Goal: Task Accomplishment & Management: Complete application form

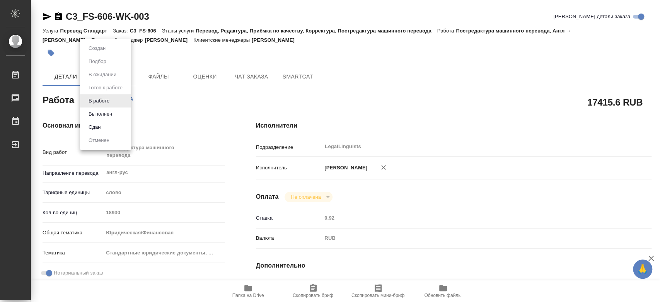
drag, startPoint x: 100, startPoint y: 95, endPoint x: 97, endPoint y: 98, distance: 4.1
click at [99, 96] on body "🙏 .cls-1 fill:#fff; AWATERA [PERSON_NAME] 0 Чаты График Выйти C3_FS-606-WK-003 …" at bounding box center [330, 151] width 660 height 302
click at [101, 110] on button "Выполнен" at bounding box center [100, 114] width 28 height 9
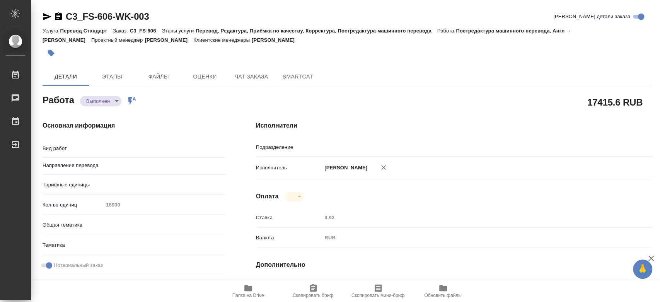
type textarea "x"
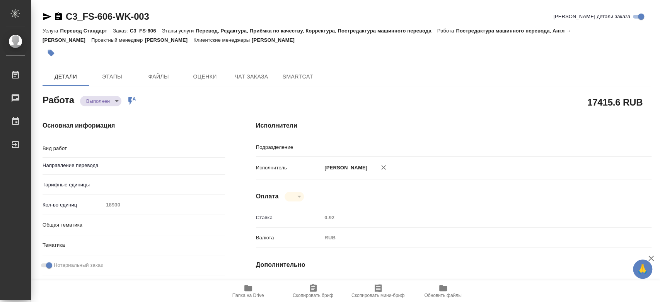
type textarea "x"
type textarea "Постредактура машинного перевода"
type textarea "x"
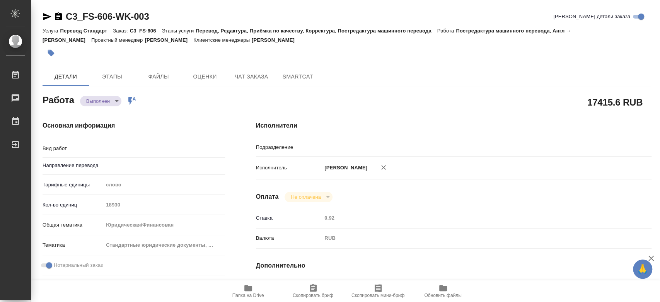
type input "англ-рус"
type input "LegalLinguists"
type textarea "x"
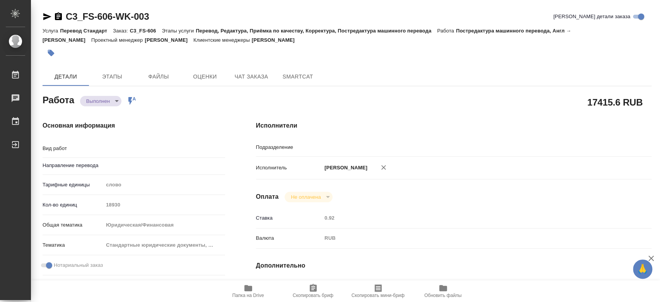
type textarea "x"
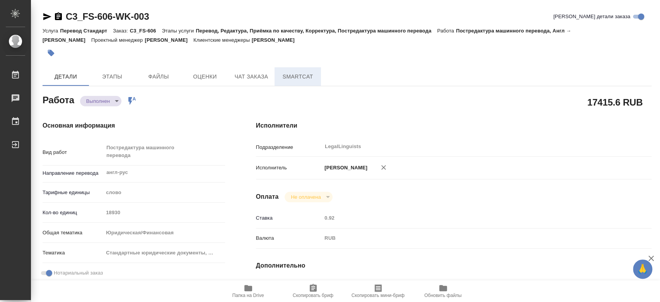
type textarea "x"
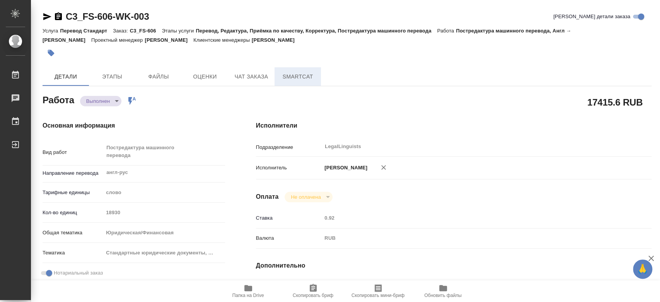
click at [294, 75] on span "SmartCat" at bounding box center [297, 77] width 37 height 10
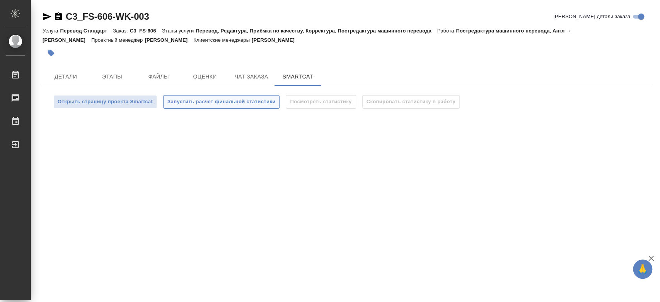
click at [229, 106] on button "Запустить расчет финальной статистики" at bounding box center [221, 102] width 116 height 14
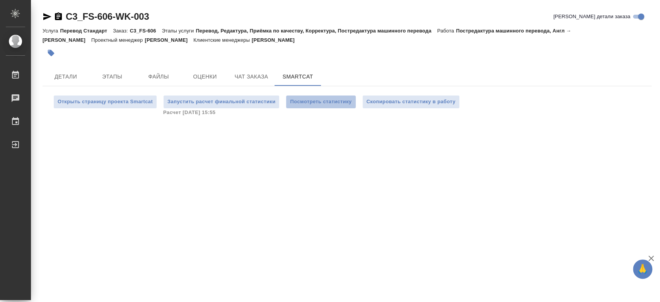
click at [315, 104] on span "Посмотреть статистику" at bounding box center [320, 101] width 61 height 9
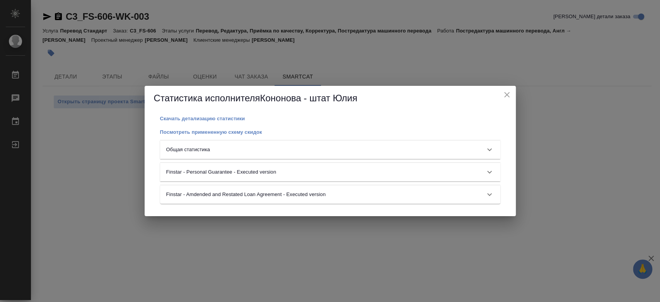
click at [267, 152] on div "Общая статистика" at bounding box center [323, 150] width 314 height 8
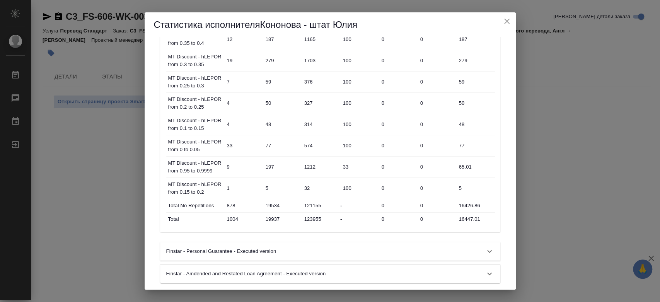
scroll to position [485, 0]
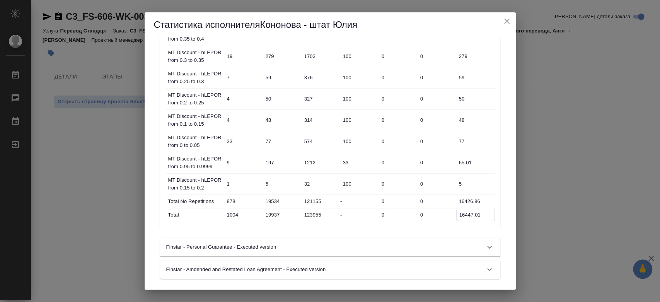
drag, startPoint x: 483, startPoint y: 216, endPoint x: 457, endPoint y: 210, distance: 26.8
click at [457, 210] on input "16447.01" at bounding box center [475, 214] width 38 height 11
click at [85, 135] on div "Статистика исполнителя Кононова - штат Юлия Скачать детализацию статистики Посм…" at bounding box center [330, 151] width 660 height 302
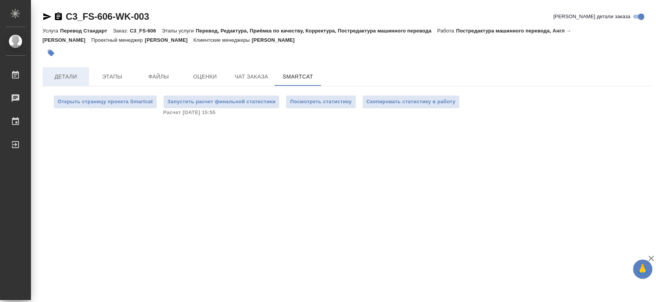
click at [69, 80] on span "Детали" at bounding box center [65, 77] width 37 height 10
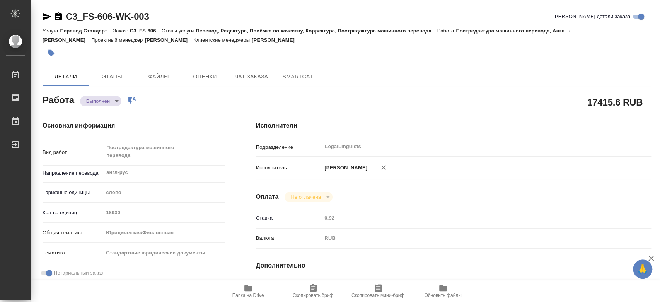
type textarea "x"
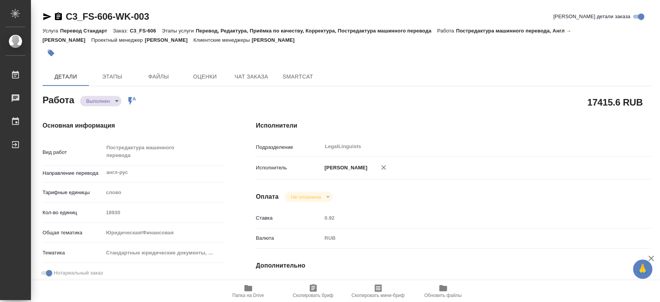
type textarea "x"
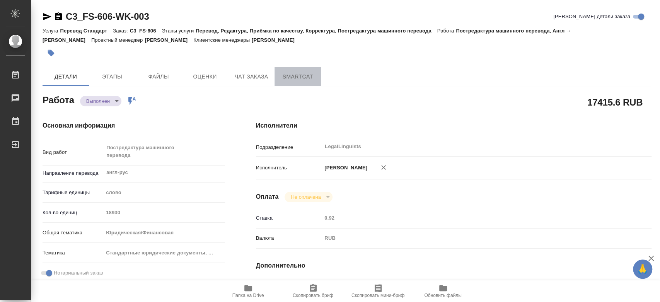
click at [297, 80] on span "SmartCat" at bounding box center [297, 77] width 37 height 10
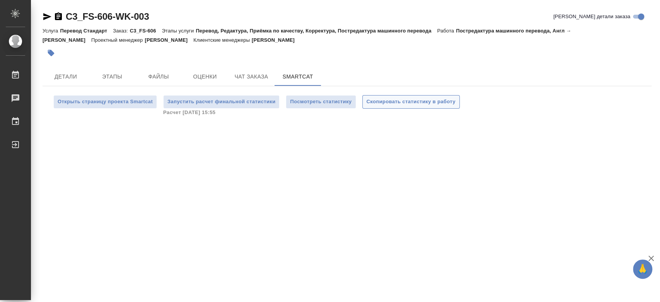
click at [417, 105] on span "Скопировать статистику в работу" at bounding box center [410, 101] width 89 height 9
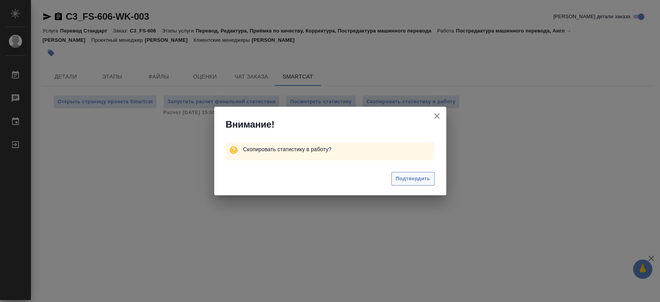
click at [415, 179] on span "Подтвердить" at bounding box center [412, 178] width 34 height 9
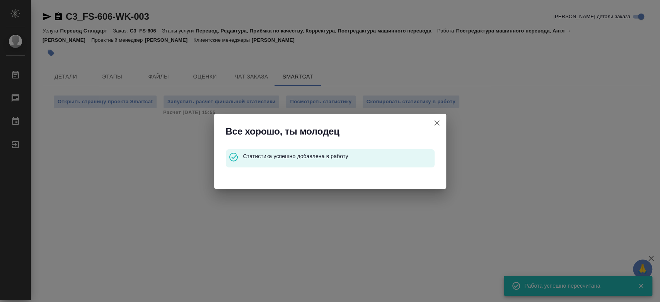
click at [67, 77] on div "Все хорошо, ты молодец Статистика успешно добавлена в работу" at bounding box center [330, 151] width 660 height 302
click at [435, 123] on icon "button" at bounding box center [436, 122] width 5 height 5
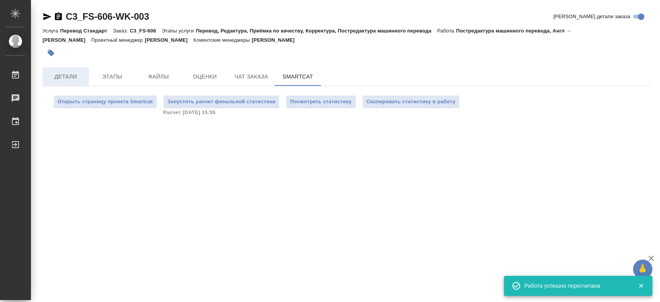
click at [75, 78] on span "Детали" at bounding box center [65, 77] width 37 height 10
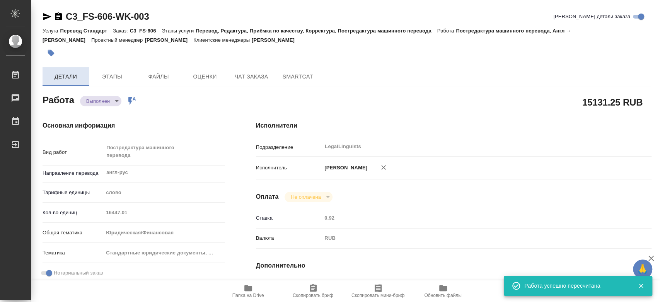
type textarea "x"
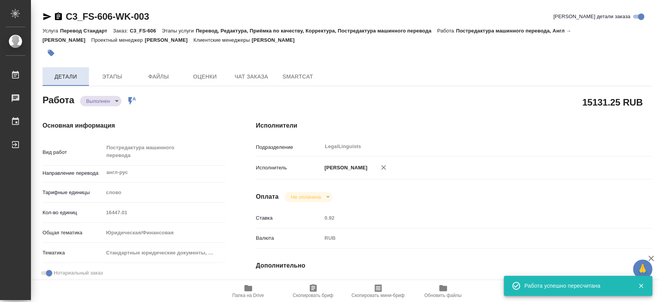
type textarea "x"
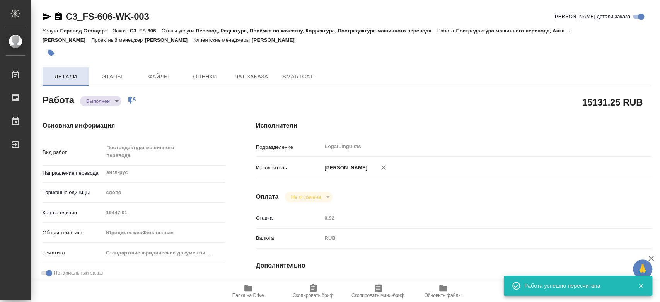
type textarea "x"
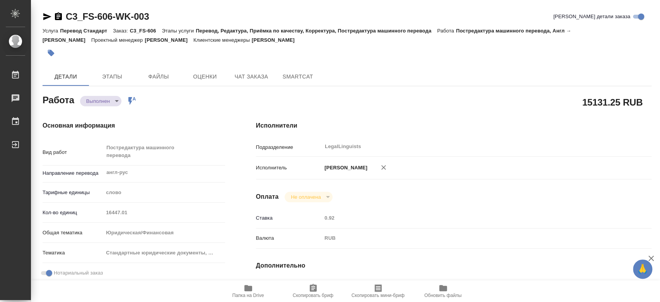
click at [99, 103] on body "🙏 .cls-1 fill:#fff; AWATERA Kononova Yuliya Работы 0 Чаты График Выйти C3_FS-60…" at bounding box center [330, 151] width 660 height 302
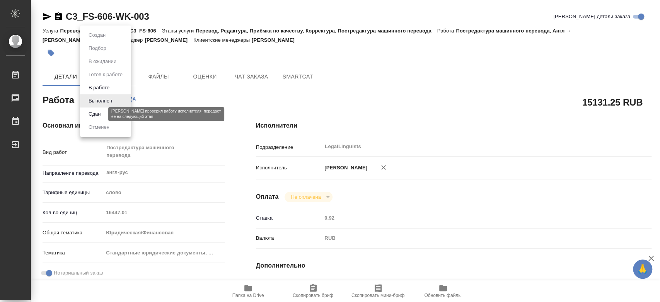
click at [96, 112] on button "Сдан" at bounding box center [94, 114] width 17 height 9
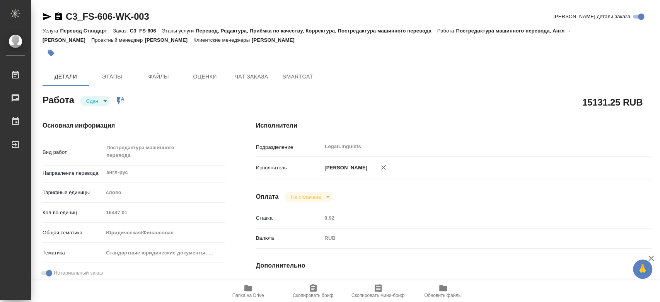
type textarea "x"
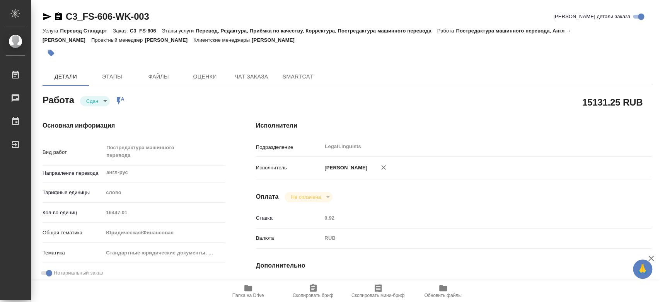
type textarea "x"
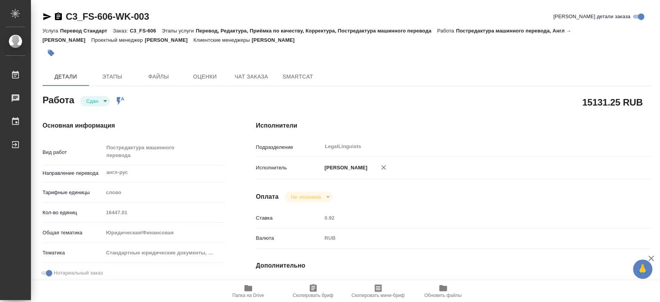
type textarea "x"
